Goal: Task Accomplishment & Management: Complete application form

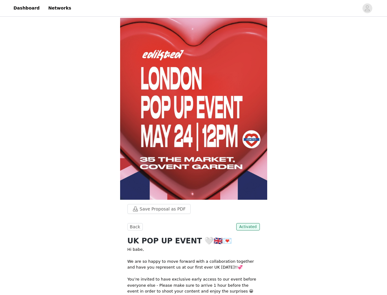
click at [194, 8] on div at bounding box center [217, 8] width 284 height 14
click at [368, 8] on icon "avatar" at bounding box center [368, 8] width 6 height 10
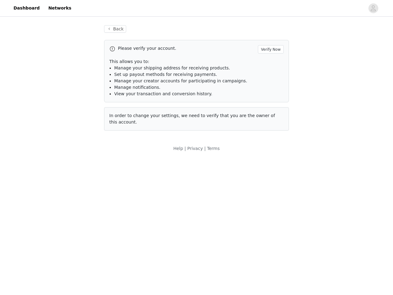
click at [156, 34] on div "Back Please verify your account. Verify Now This allows you to: Manage your shi…" at bounding box center [196, 78] width 199 height 120
click at [134, 52] on div "Please verify your account. Verify Now" at bounding box center [196, 49] width 174 height 8
click at [249, 52] on div "Please verify your account. Verify Now" at bounding box center [196, 49] width 174 height 8
click at [194, 214] on body "Dashboard Networks Back Please verify your account. Verify Now This allows you …" at bounding box center [196, 147] width 393 height 295
click at [241, 205] on body "Dashboard Networks Back Please verify your account. Verify Now This allows you …" at bounding box center [196, 147] width 393 height 295
